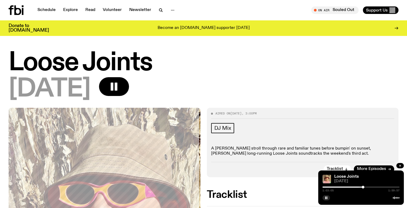
click at [365, 186] on div at bounding box center [361, 186] width 77 height 1
click at [366, 186] on div at bounding box center [365, 186] width 3 height 3
click at [367, 187] on div at bounding box center [366, 186] width 3 height 3
click at [366, 187] on div at bounding box center [367, 186] width 3 height 3
click at [366, 187] on div at bounding box center [366, 186] width 3 height 3
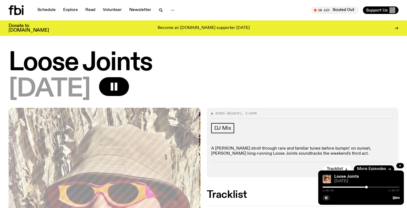
click at [367, 187] on div at bounding box center [366, 186] width 3 height 3
click at [367, 186] on div at bounding box center [367, 186] width 3 height 3
click at [367, 187] on div at bounding box center [368, 186] width 3 height 3
click at [367, 187] on div at bounding box center [366, 186] width 3 height 3
click at [367, 187] on div at bounding box center [367, 186] width 3 height 3
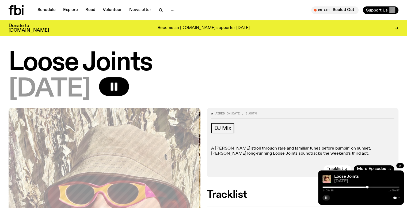
click at [326, 198] on icon "button" at bounding box center [326, 197] width 3 height 3
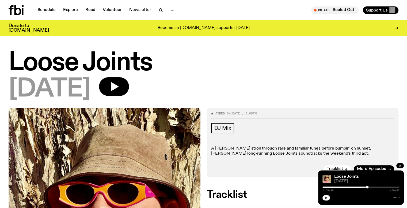
click at [367, 187] on div at bounding box center [367, 186] width 3 height 3
click at [367, 187] on div at bounding box center [366, 186] width 3 height 3
click at [327, 198] on icon "button" at bounding box center [326, 197] width 2 height 3
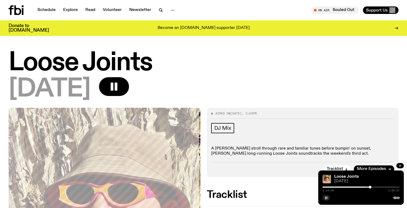
click at [366, 187] on div at bounding box center [331, 186] width 77 height 1
click at [367, 186] on div at bounding box center [366, 186] width 3 height 3
click at [366, 187] on div at bounding box center [366, 186] width 3 height 3
click at [366, 186] on div at bounding box center [366, 186] width 3 height 3
click at [367, 186] on div at bounding box center [366, 186] width 3 height 3
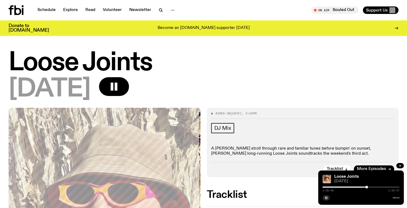
click at [367, 187] on div at bounding box center [366, 186] width 3 height 3
click at [366, 186] on div at bounding box center [367, 186] width 3 height 3
click at [367, 186] on div at bounding box center [366, 186] width 3 height 3
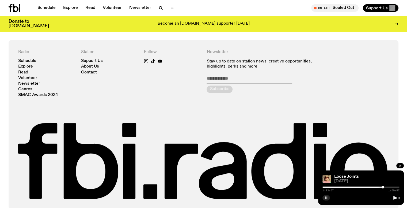
scroll to position [264, 0]
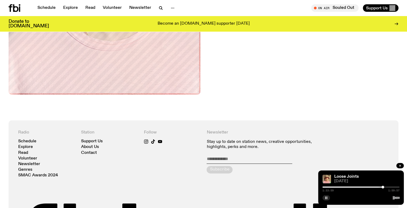
click at [384, 187] on div at bounding box center [361, 186] width 77 height 1
click at [385, 186] on div at bounding box center [384, 186] width 3 height 3
click at [384, 186] on div at bounding box center [384, 186] width 3 height 3
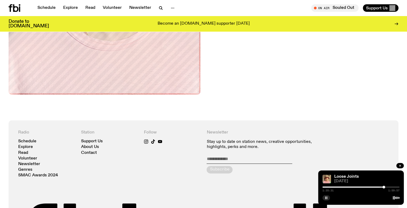
click at [383, 186] on div at bounding box center [384, 186] width 3 height 3
click at [383, 187] on div at bounding box center [383, 186] width 3 height 3
click at [382, 186] on div at bounding box center [382, 186] width 3 height 3
click at [381, 185] on div at bounding box center [381, 186] width 3 height 3
click at [382, 186] on div at bounding box center [381, 186] width 3 height 3
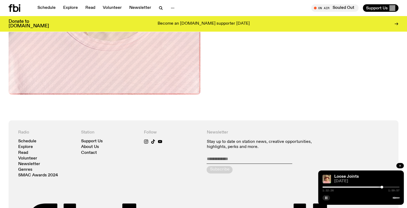
click at [401, 165] on icon "button" at bounding box center [400, 165] width 3 height 3
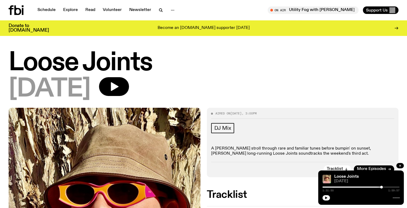
click at [69, 66] on h1 "Loose Joints" at bounding box center [204, 63] width 390 height 24
click at [401, 164] on icon "button" at bounding box center [400, 165] width 3 height 3
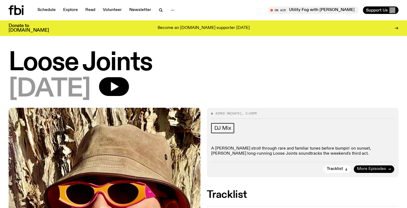
click at [374, 167] on span "More Episodes" at bounding box center [371, 169] width 29 height 4
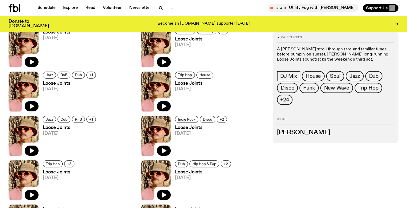
scroll to position [237, 0]
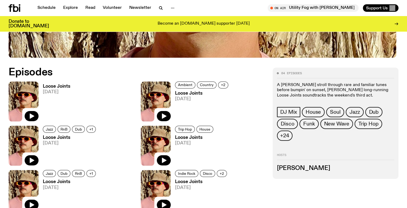
click at [175, 92] on h3 "Loose Joints" at bounding box center [202, 93] width 55 height 5
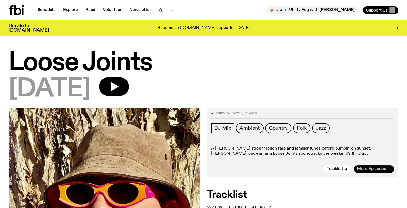
click at [373, 168] on span "More Episodes" at bounding box center [371, 169] width 29 height 4
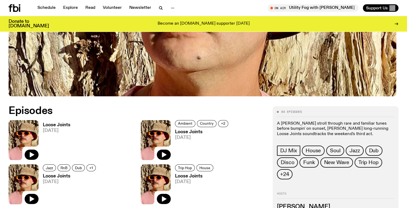
scroll to position [237, 0]
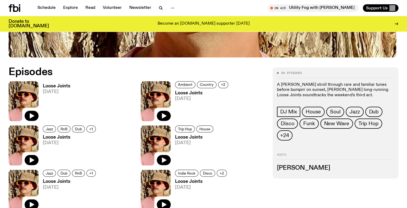
click at [51, 84] on h3 "Loose Joints" at bounding box center [57, 86] width 28 height 5
